Goal: Navigation & Orientation: Find specific page/section

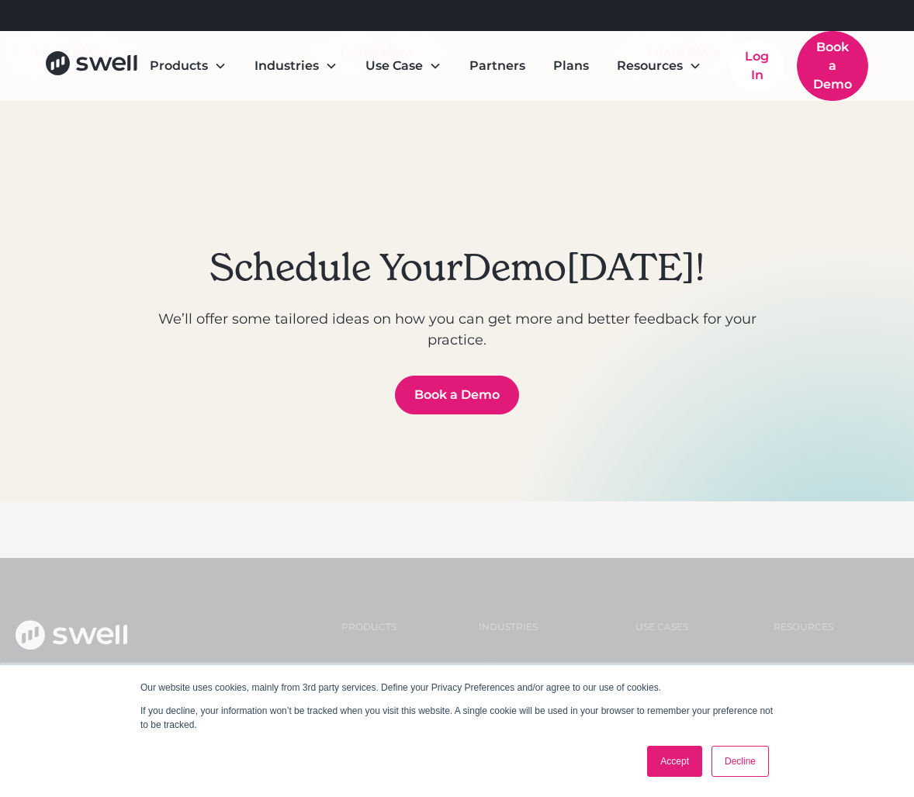
scroll to position [5002, 0]
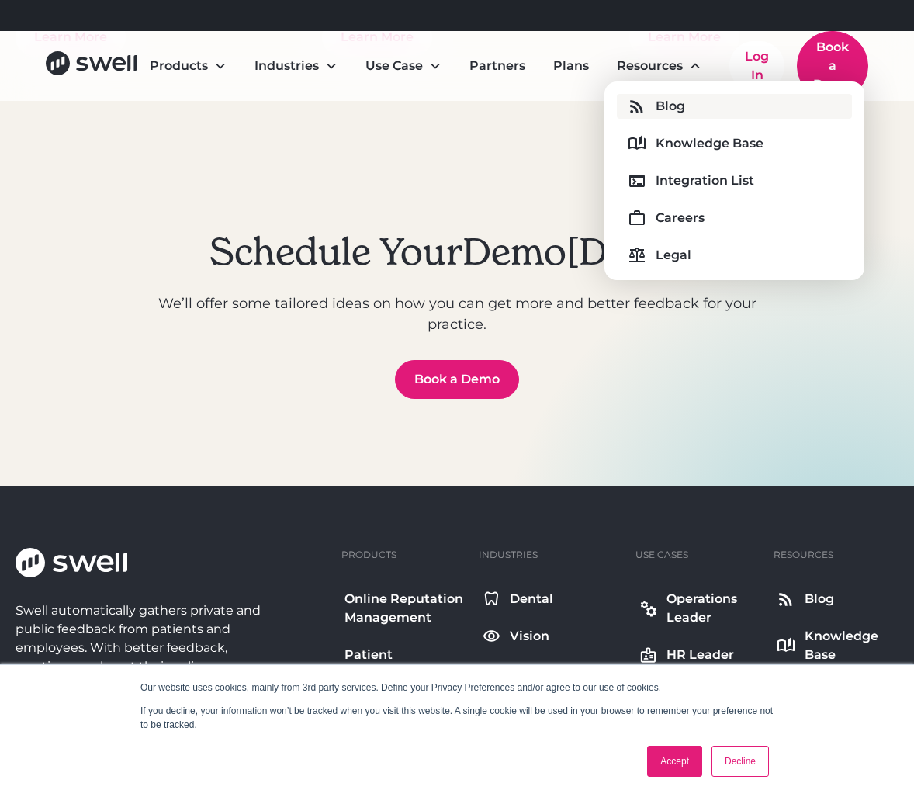
click at [655, 99] on div "Blog" at bounding box center [669, 106] width 29 height 19
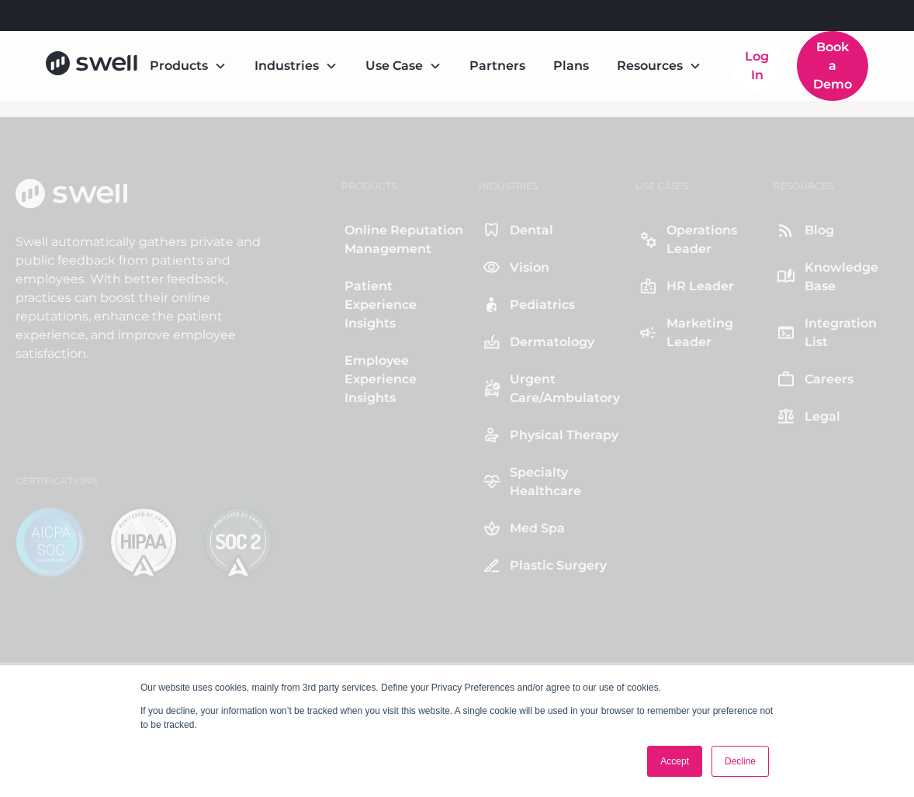
scroll to position [4287, 0]
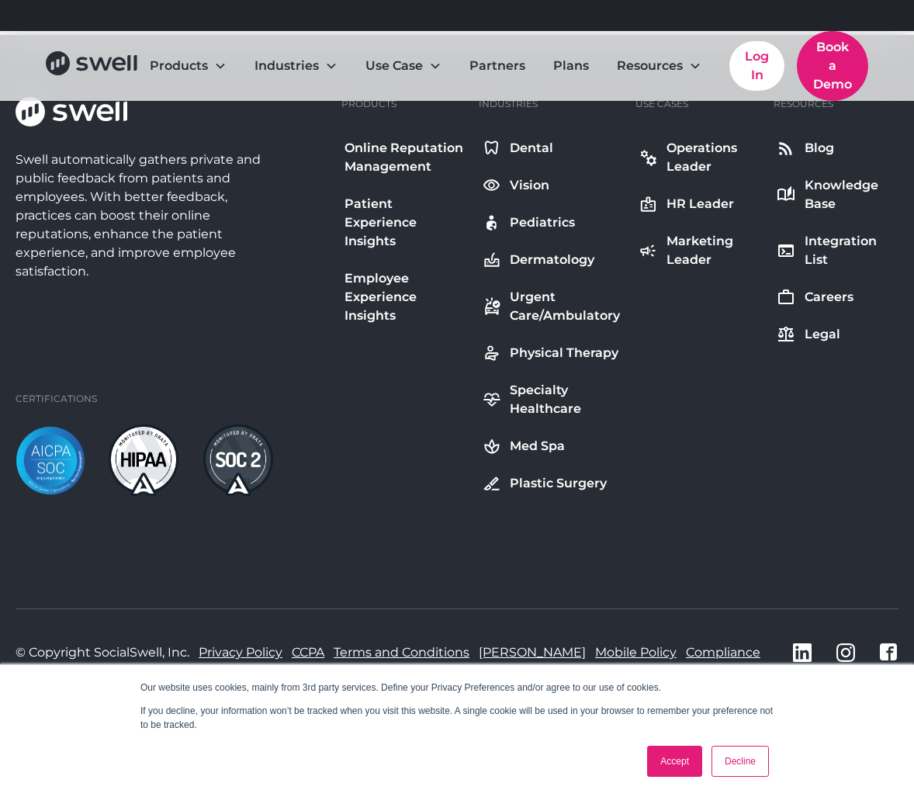
click at [671, 765] on link "Accept" at bounding box center [674, 760] width 55 height 31
